Goal: Transaction & Acquisition: Book appointment/travel/reservation

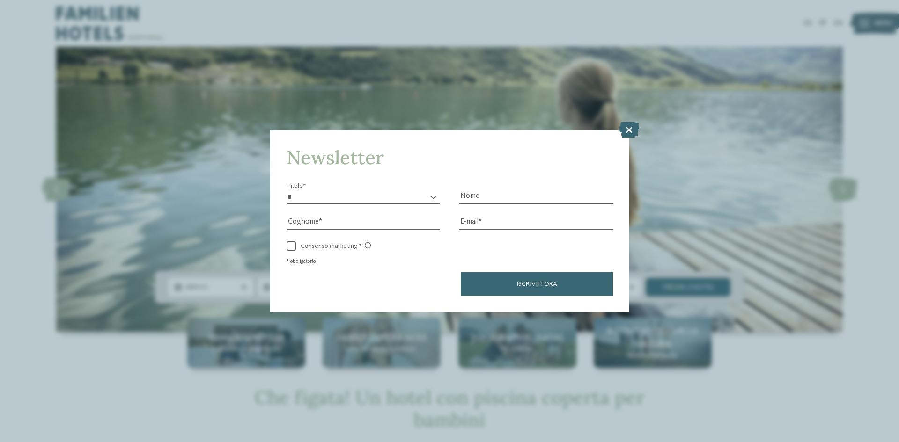
click at [630, 132] on icon at bounding box center [629, 130] width 20 height 16
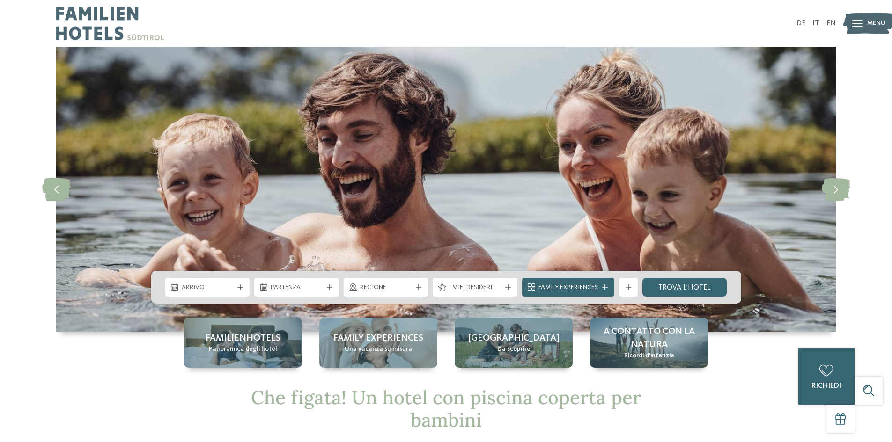
click at [876, 21] on span "Menu" at bounding box center [876, 23] width 18 height 9
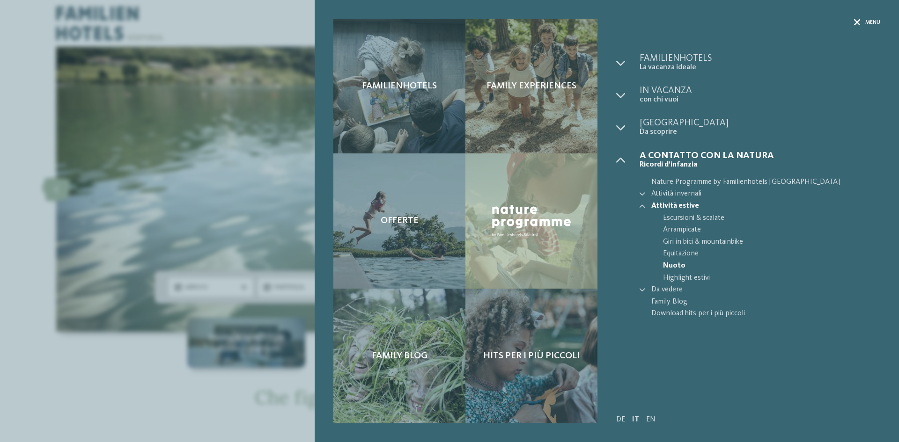
click at [865, 19] on span "Menu" at bounding box center [872, 23] width 15 height 8
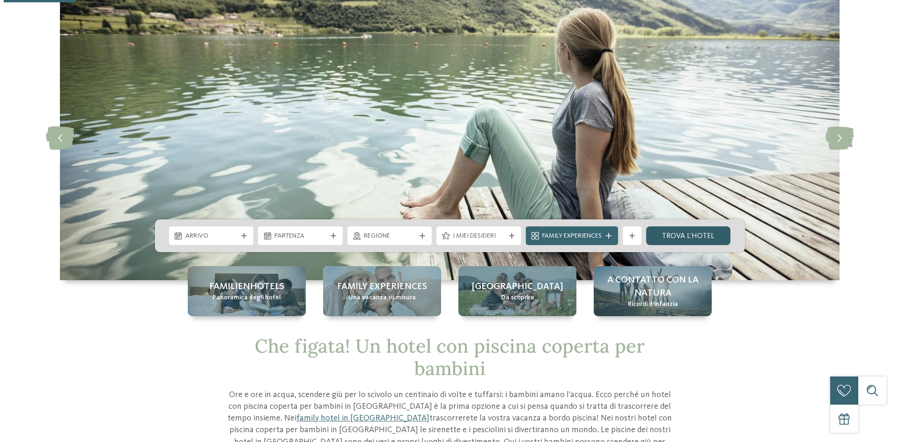
scroll to position [187, 0]
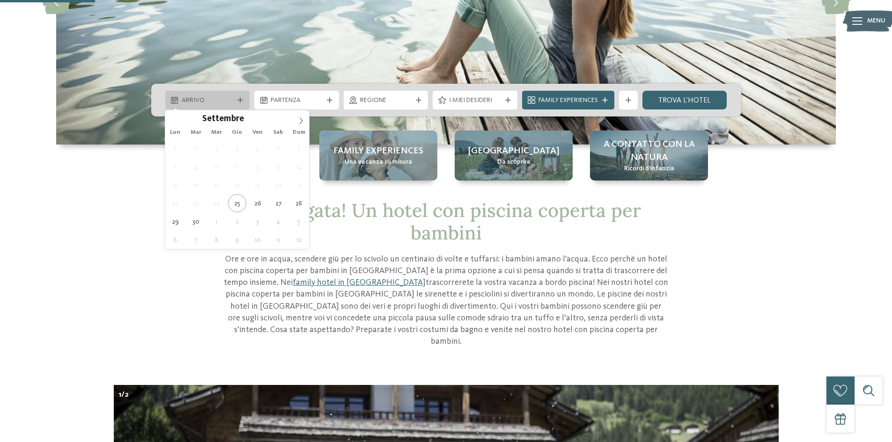
click at [220, 92] on div "Arrivo" at bounding box center [207, 100] width 85 height 19
click at [296, 119] on span at bounding box center [301, 118] width 16 height 16
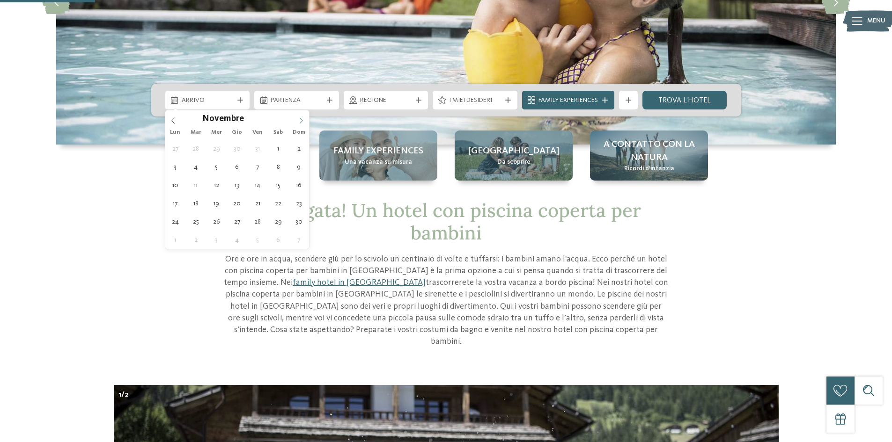
click at [296, 119] on span at bounding box center [301, 118] width 16 height 16
type div "[DATE]"
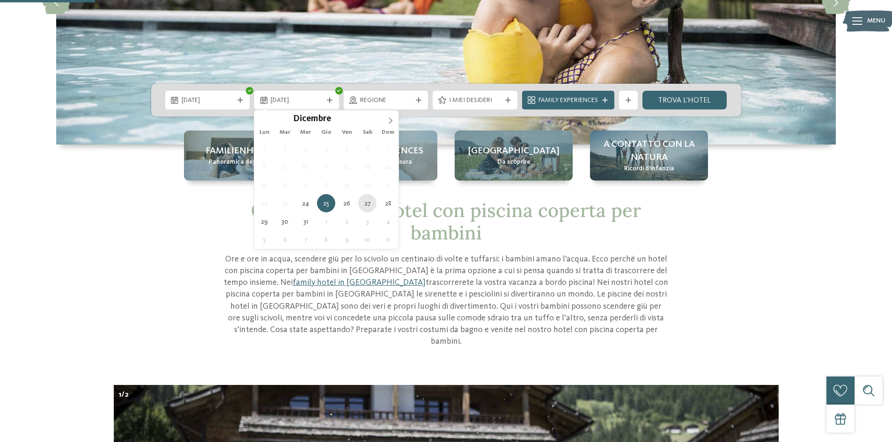
type div "[DATE]"
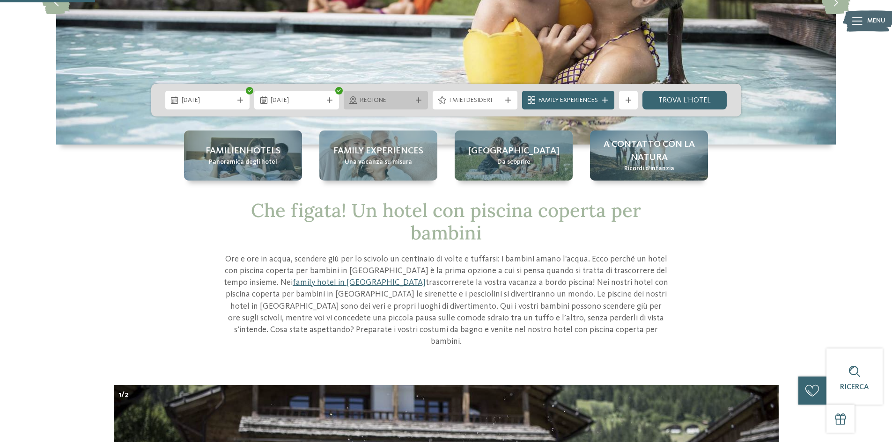
click at [382, 104] on span "Regione" at bounding box center [386, 100] width 52 height 9
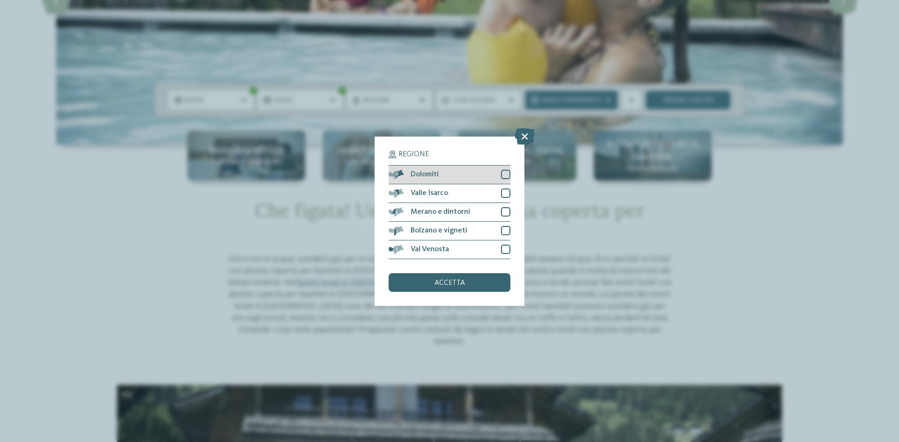
click at [502, 173] on div at bounding box center [505, 174] width 9 height 9
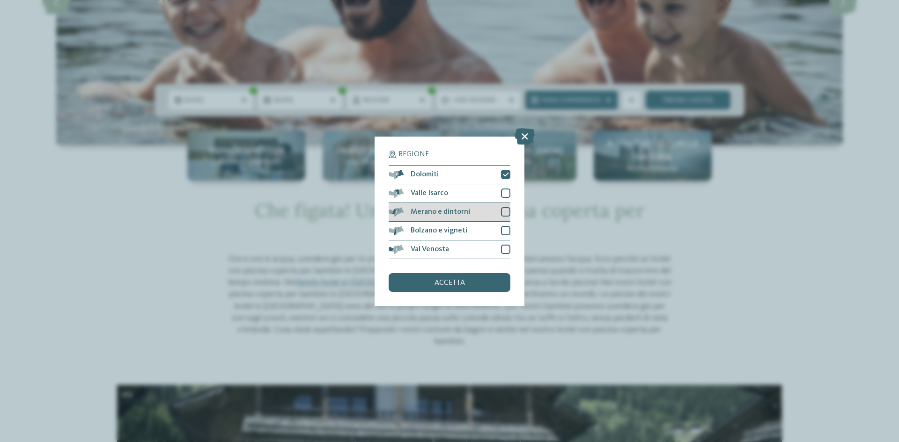
click at [502, 209] on div at bounding box center [505, 211] width 9 height 9
click at [502, 227] on div at bounding box center [505, 230] width 9 height 9
click at [507, 187] on div "Valle Isarco" at bounding box center [449, 193] width 122 height 19
click at [478, 282] on div "accetta" at bounding box center [449, 282] width 122 height 19
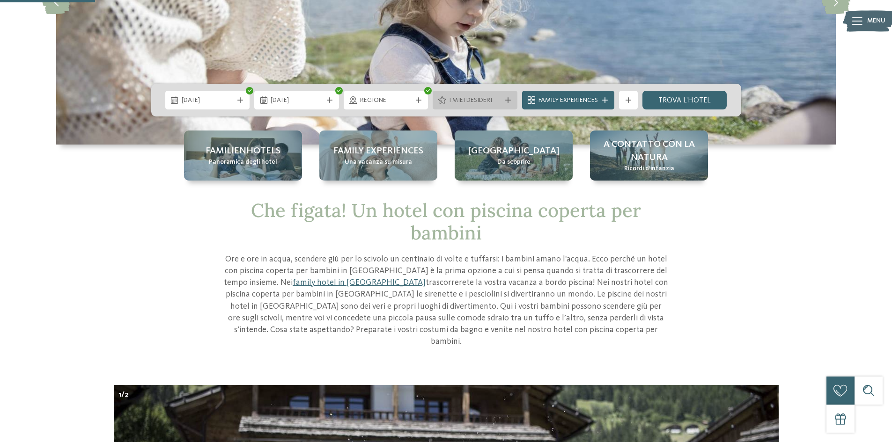
click at [489, 97] on span "I miei desideri" at bounding box center [475, 100] width 52 height 9
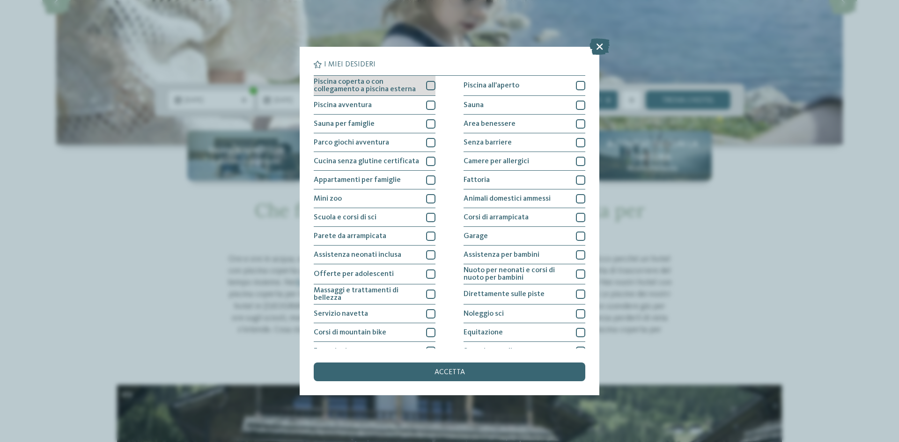
click at [426, 85] on div at bounding box center [430, 85] width 9 height 9
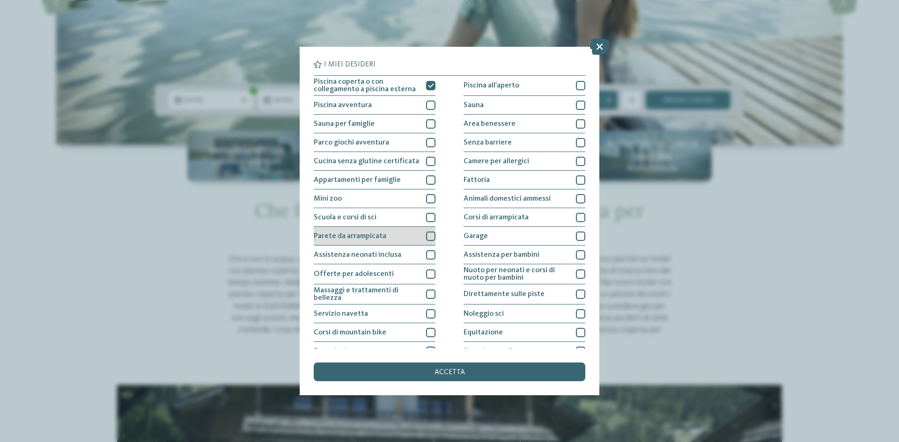
click at [413, 238] on div "Parete da arrampicata" at bounding box center [375, 236] width 122 height 19
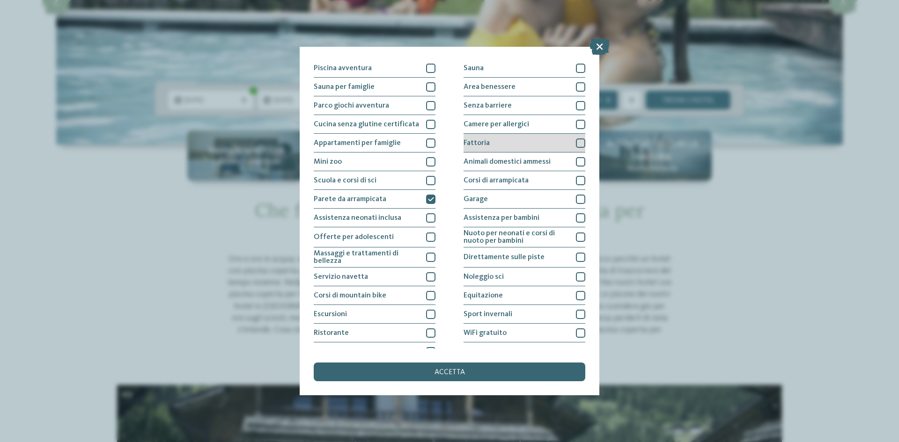
scroll to position [3, 0]
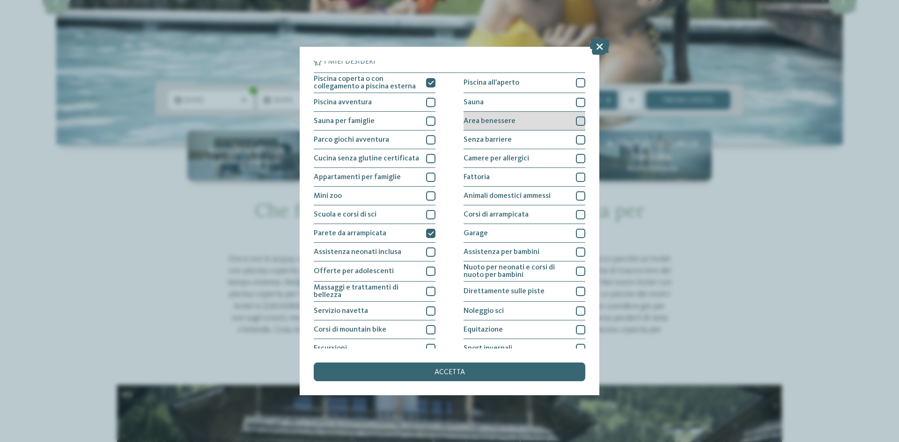
click at [507, 119] on span "Area benessere" at bounding box center [489, 120] width 52 height 7
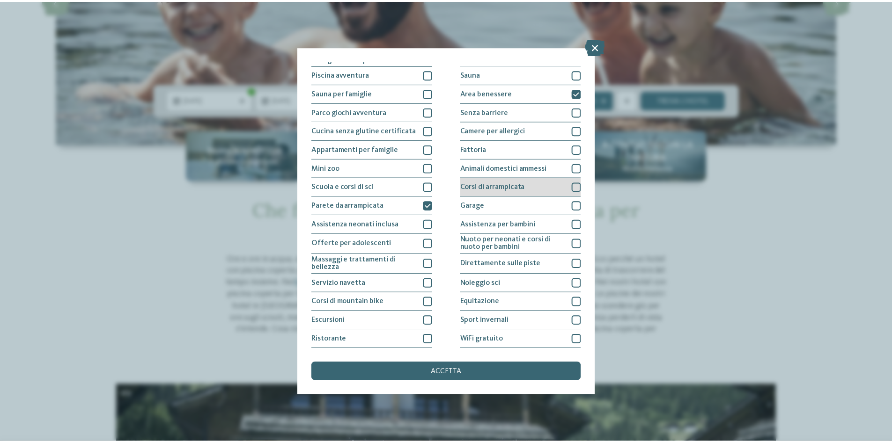
scroll to position [47, 0]
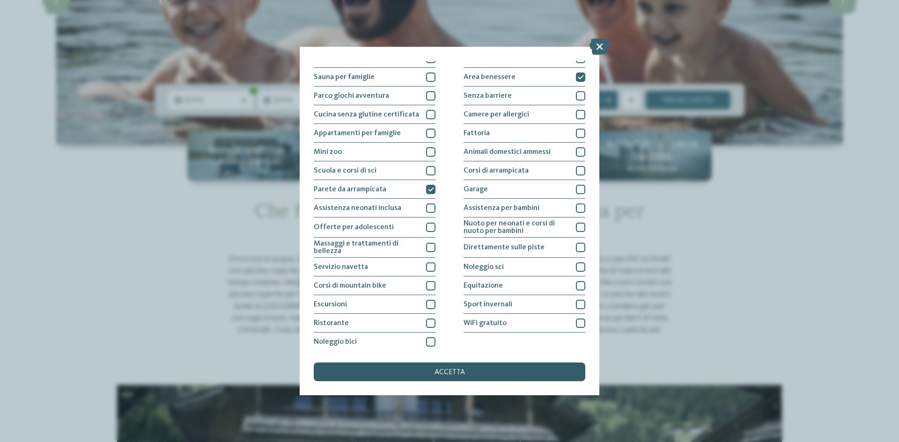
click at [469, 369] on div "accetta" at bounding box center [449, 372] width 271 height 19
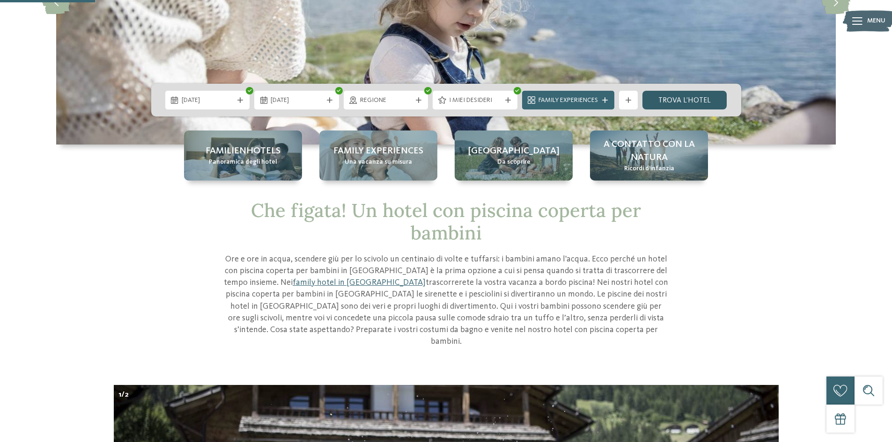
click at [704, 100] on link "trova l’hotel" at bounding box center [684, 100] width 85 height 19
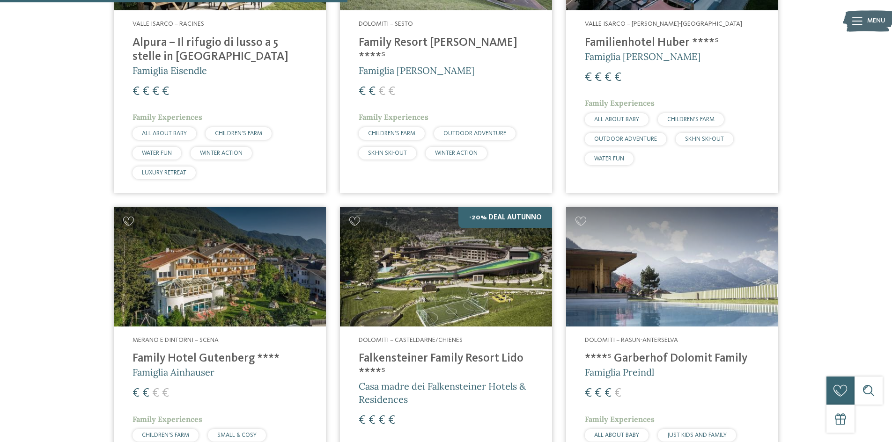
scroll to position [562, 0]
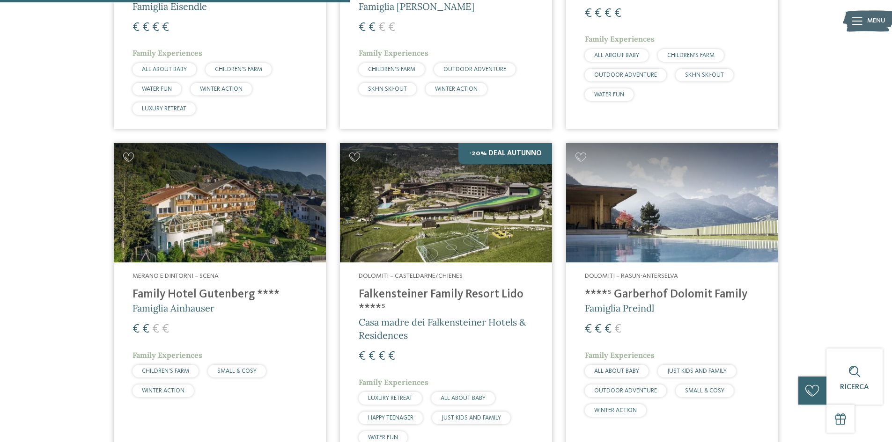
click at [274, 209] on img at bounding box center [220, 202] width 212 height 119
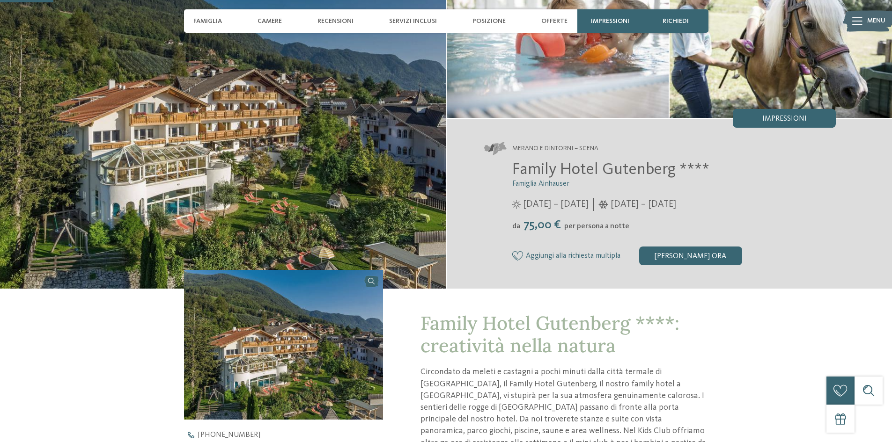
scroll to position [187, 0]
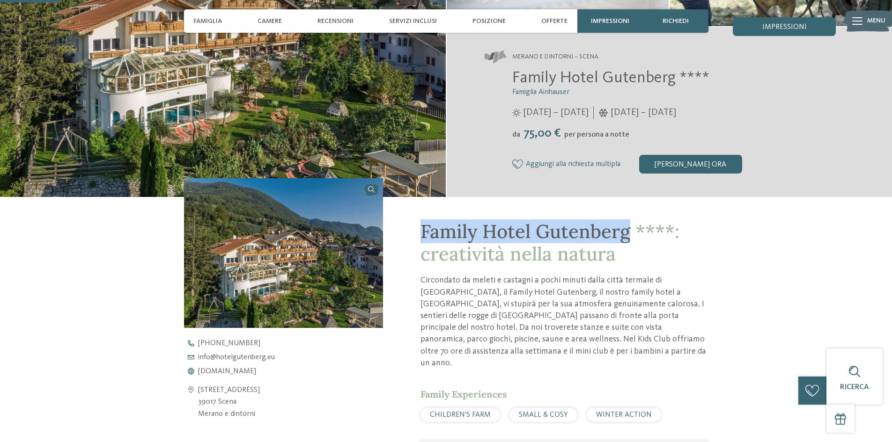
drag, startPoint x: 421, startPoint y: 229, endPoint x: 628, endPoint y: 228, distance: 207.3
click at [628, 228] on span "Family Hotel Gutenberg ****: creatività nella natura" at bounding box center [549, 243] width 259 height 46
copy span "Family Hotel Gutenberg"
